Goal: Task Accomplishment & Management: Manage account settings

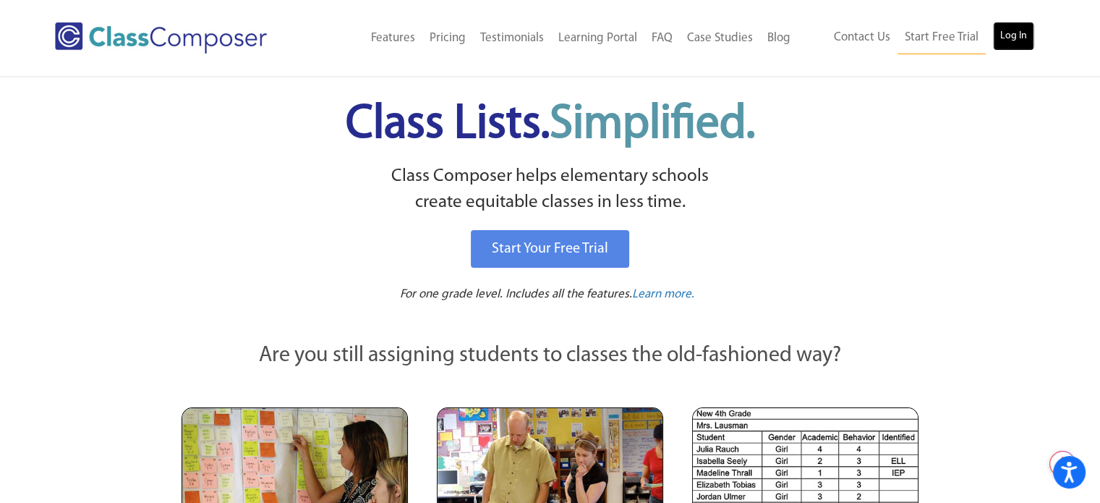
click at [1007, 38] on link "Log In" at bounding box center [1013, 36] width 41 height 29
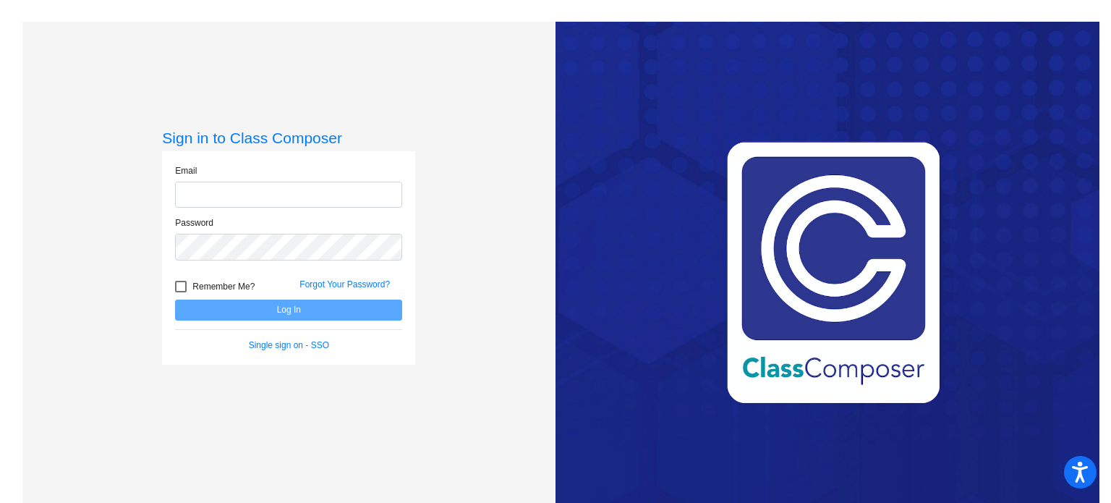
click at [271, 196] on input "email" at bounding box center [288, 195] width 227 height 27
type input "[EMAIL_ADDRESS][DOMAIN_NAME]"
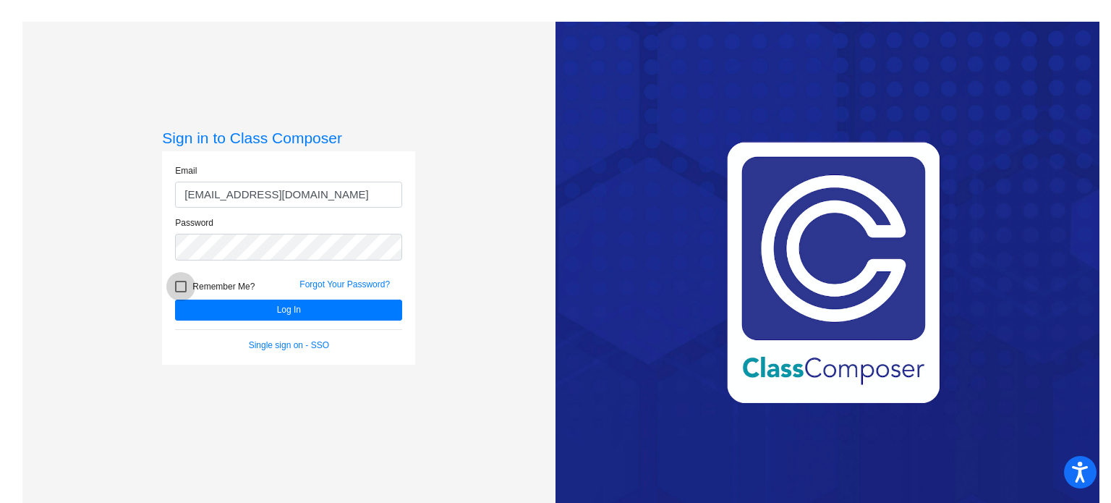
drag, startPoint x: 179, startPoint y: 283, endPoint x: 260, endPoint y: 306, distance: 84.3
click at [180, 283] on div at bounding box center [181, 287] width 12 height 12
click at [180, 292] on input "Remember Me?" at bounding box center [180, 292] width 1 height 1
checkbox input "true"
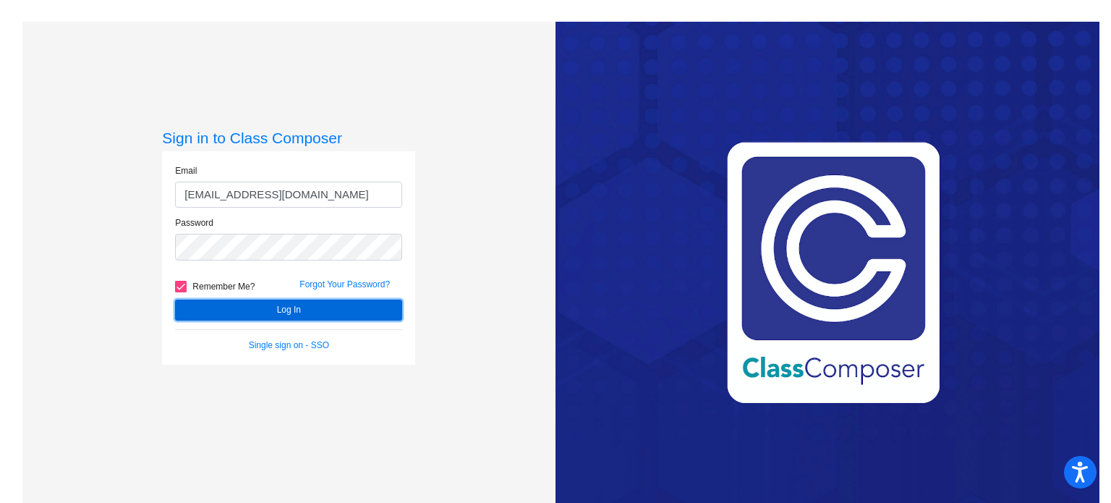
click at [262, 307] on button "Log In" at bounding box center [288, 309] width 227 height 21
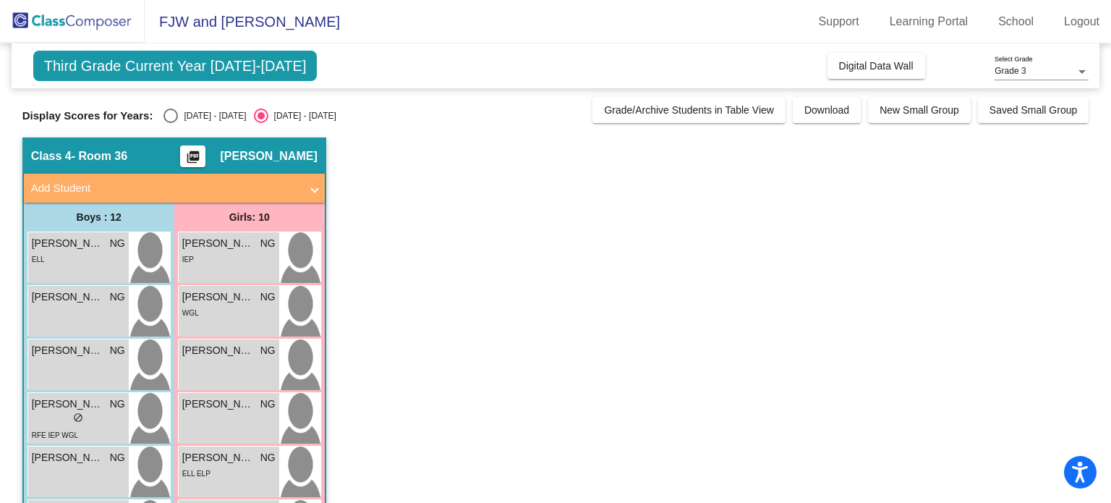
click at [171, 115] on div "Select an option" at bounding box center [170, 116] width 14 height 14
click at [171, 123] on input "2024 - 2025" at bounding box center [170, 123] width 1 height 1
radio input "true"
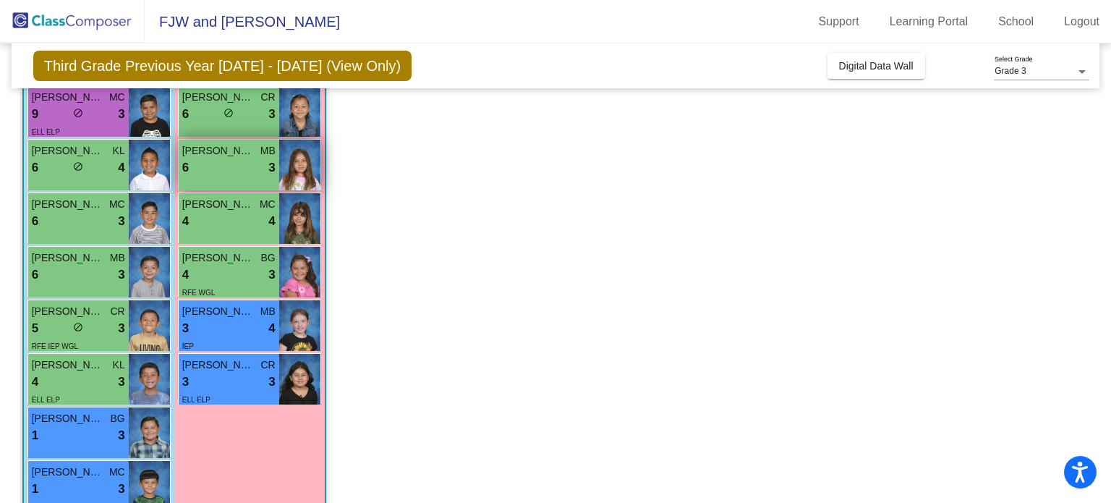
scroll to position [362, 0]
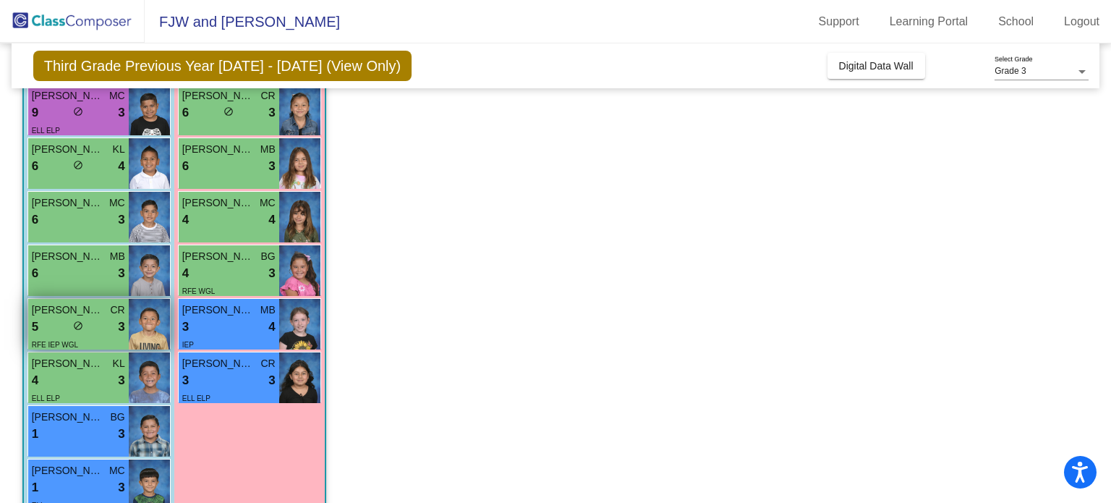
click at [104, 318] on div "5 lock do_not_disturb_alt 3" at bounding box center [78, 327] width 93 height 19
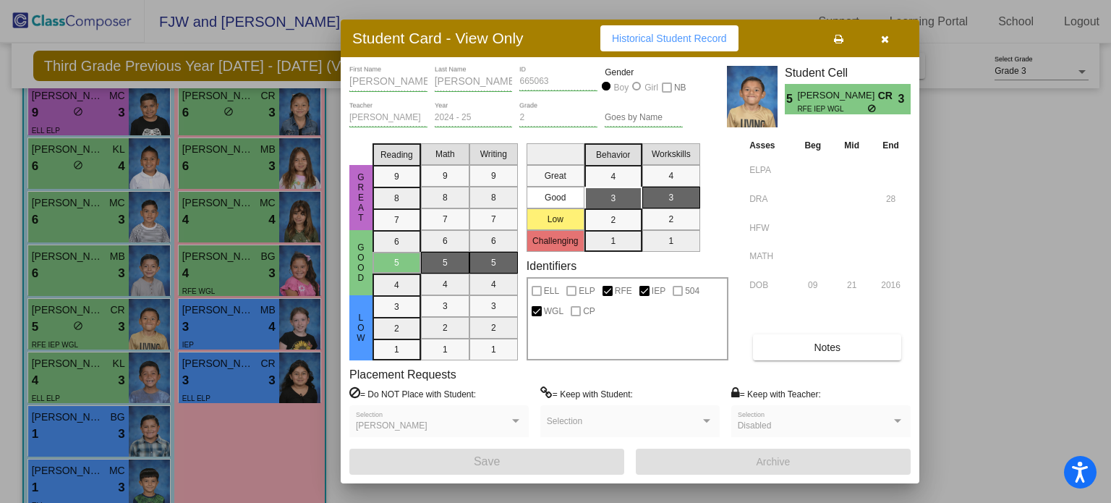
click at [365, 389] on label "= Do NOT Place with Student:" at bounding box center [412, 393] width 127 height 14
click at [453, 391] on label "= Do NOT Place with Student:" at bounding box center [412, 393] width 127 height 14
click at [360, 396] on icon at bounding box center [354, 392] width 11 height 13
click at [519, 422] on div at bounding box center [515, 421] width 13 height 10
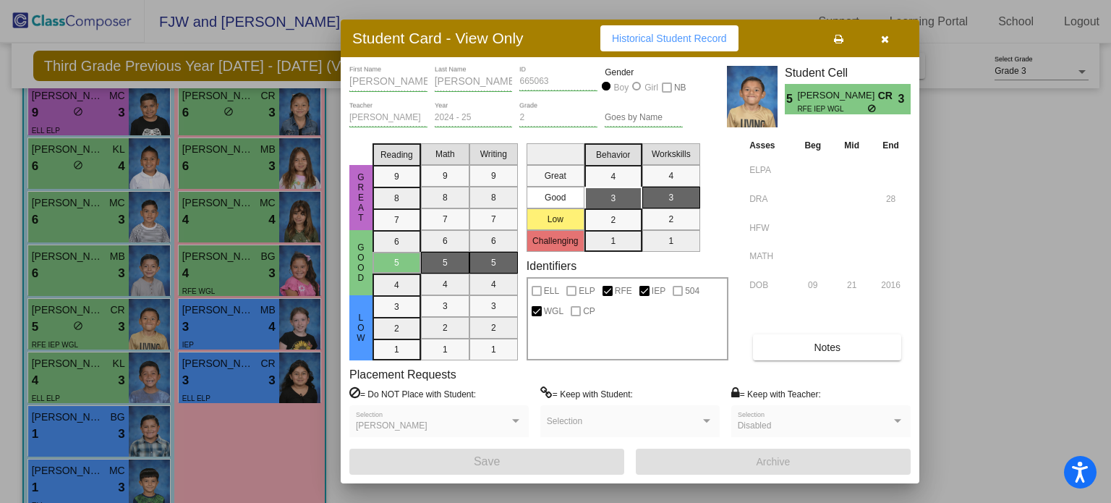
click at [930, 420] on div at bounding box center [555, 251] width 1111 height 503
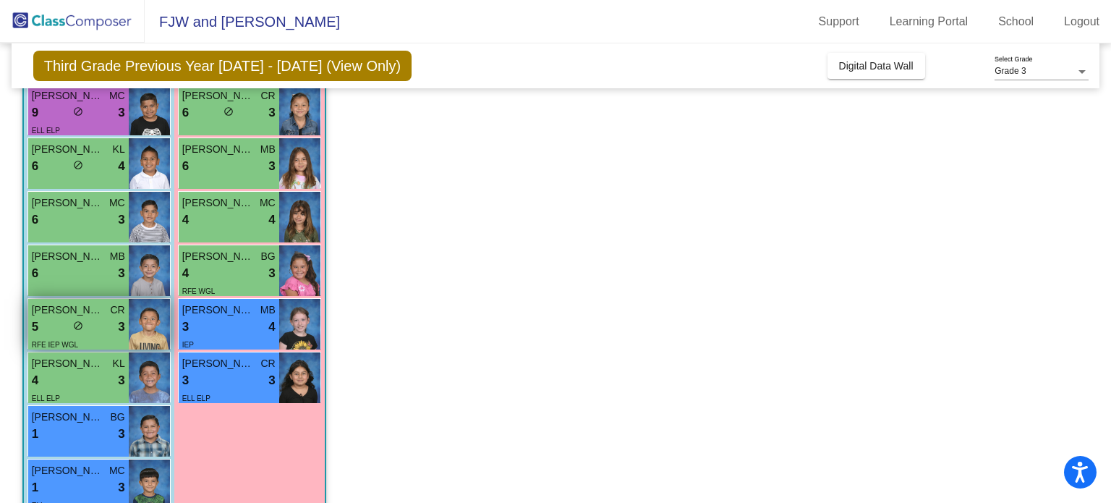
click at [106, 320] on div "5 lock do_not_disturb_alt 3" at bounding box center [78, 327] width 93 height 19
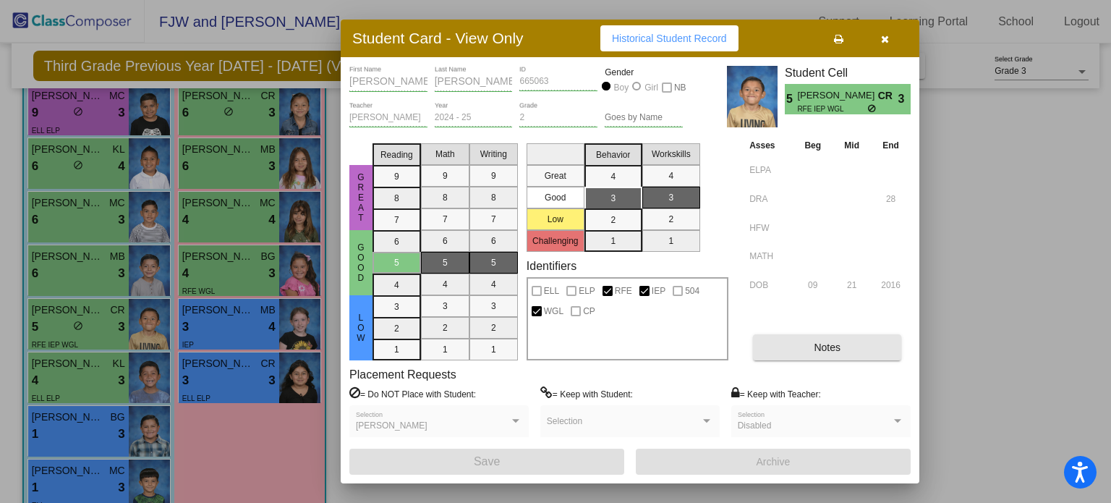
click at [817, 349] on span "Notes" at bounding box center [827, 347] width 27 height 12
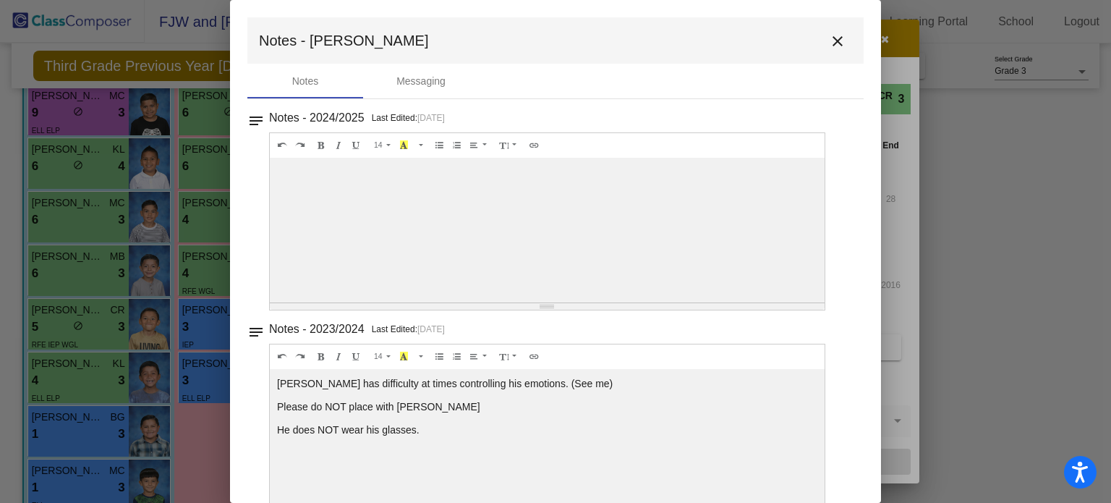
click at [78, 268] on div at bounding box center [555, 251] width 1111 height 503
click at [833, 37] on mat-icon "close" at bounding box center [837, 41] width 17 height 17
